Goal: Find specific page/section: Find specific page/section

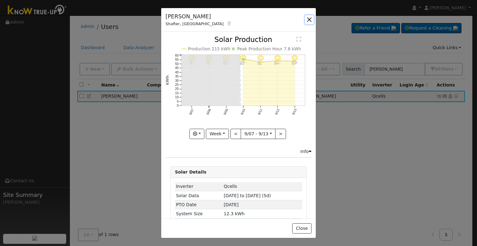
click at [308, 18] on button "button" at bounding box center [309, 19] width 9 height 9
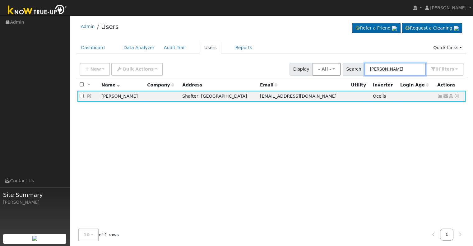
drag, startPoint x: 414, startPoint y: 70, endPoint x: 329, endPoint y: 71, distance: 85.8
click at [329, 71] on div "New Add User Quick Add Quick Connect Quick Convert Lead Bulk Actions Send Email…" at bounding box center [271, 68] width 386 height 15
paste input "[PERSON_NAME] & [PERSON_NAME]"
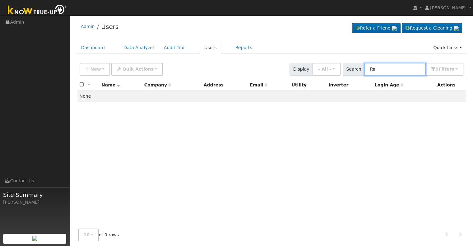
type input "R"
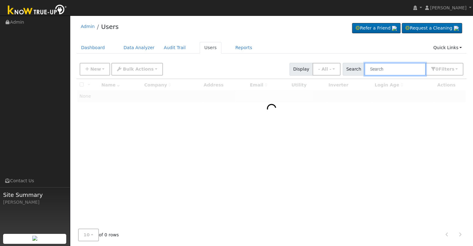
paste input "[PERSON_NAME] & [PERSON_NAME]"
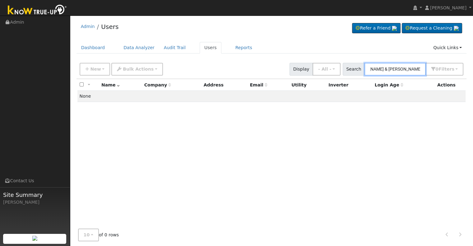
click at [394, 68] on input "[PERSON_NAME] & [PERSON_NAME]" at bounding box center [394, 69] width 61 height 13
click at [406, 67] on input "[PERSON_NAME]" at bounding box center [394, 69] width 61 height 13
drag, startPoint x: 394, startPoint y: 70, endPoint x: 349, endPoint y: 67, distance: 45.1
click at [349, 67] on div "Search Shirikala 0 Filter s Role Show - All - Show Leads Admin Billing Admin Ac…" at bounding box center [402, 69] width 121 height 13
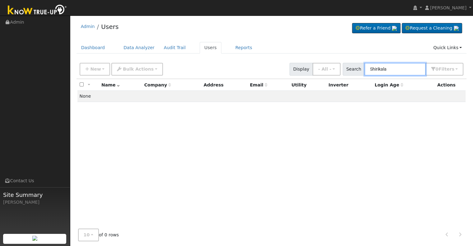
paste input "Dand"
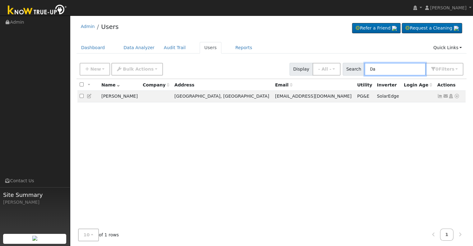
type input "D"
